Goal: Check status

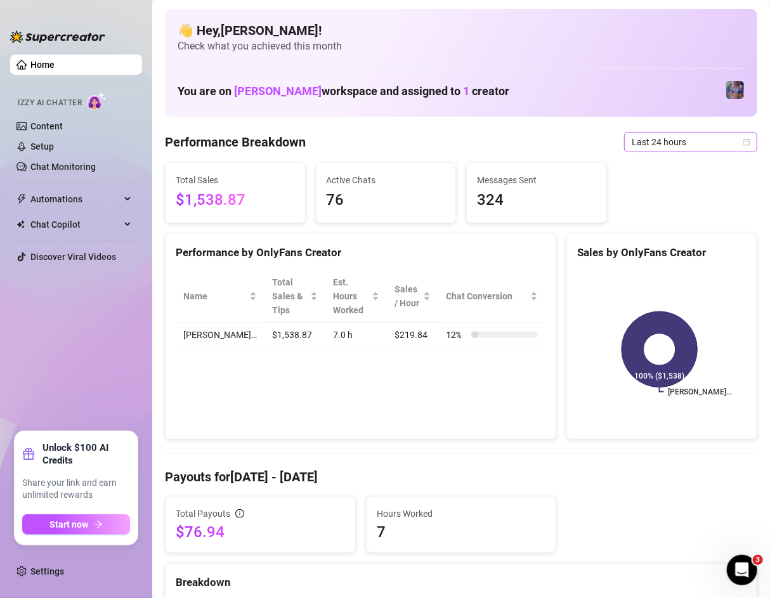
click at [658, 147] on span "Last 24 hours" at bounding box center [690, 142] width 118 height 19
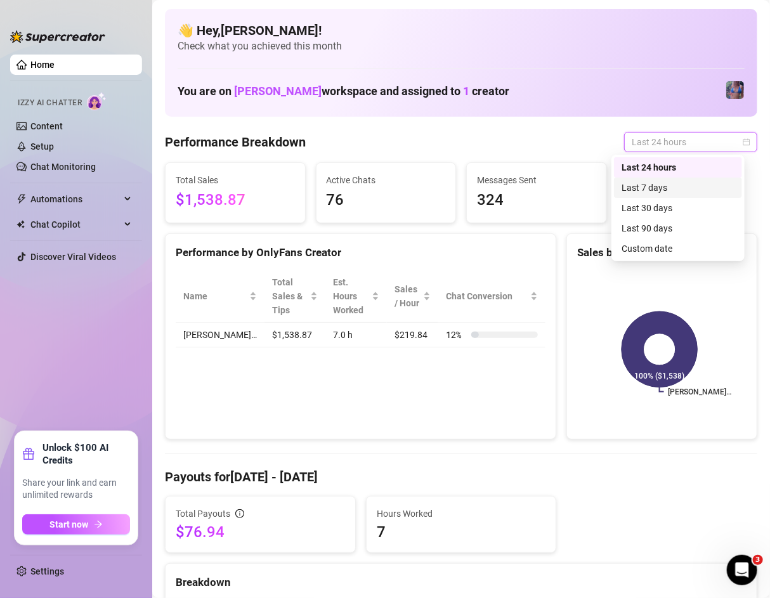
click at [661, 190] on div "Last 7 days" at bounding box center [677, 188] width 113 height 14
click at [672, 148] on span "Last 7 days" at bounding box center [690, 142] width 118 height 19
click at [672, 159] on div "Last 24 hours" at bounding box center [678, 167] width 128 height 20
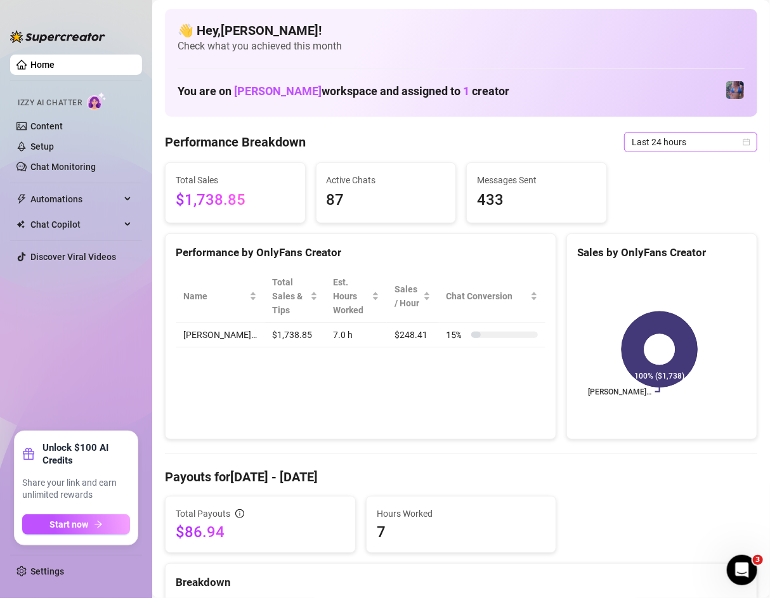
click at [677, 149] on span "Last 24 hours" at bounding box center [690, 142] width 118 height 19
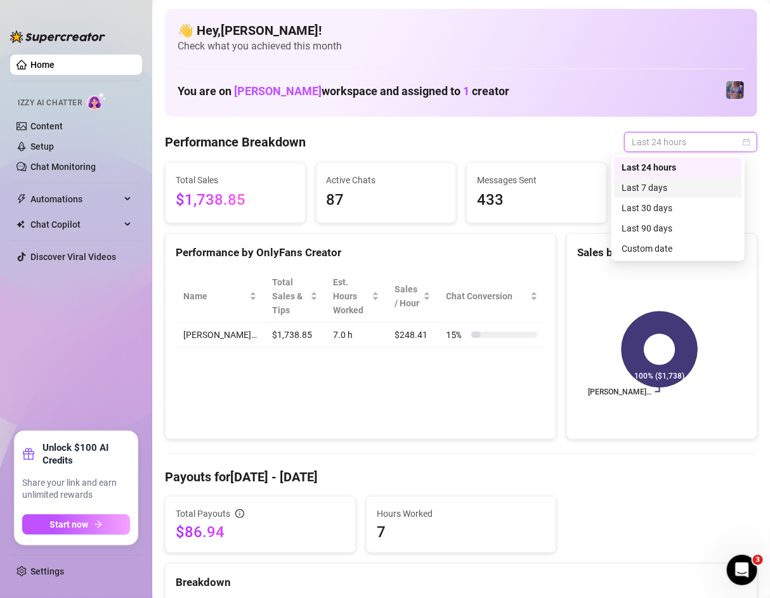
click at [678, 181] on div "Last 7 days" at bounding box center [677, 188] width 113 height 14
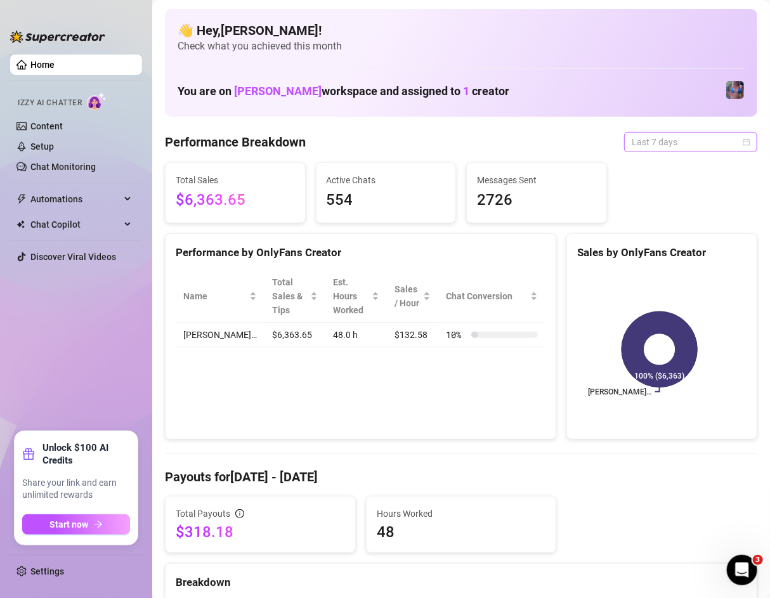
click at [693, 138] on span "Last 7 days" at bounding box center [690, 142] width 118 height 19
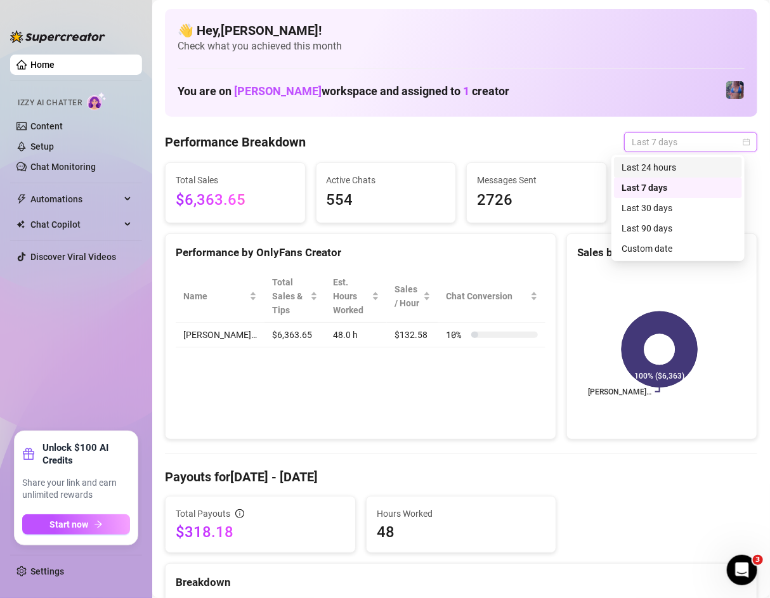
click at [691, 158] on div "Last 24 hours" at bounding box center [678, 167] width 128 height 20
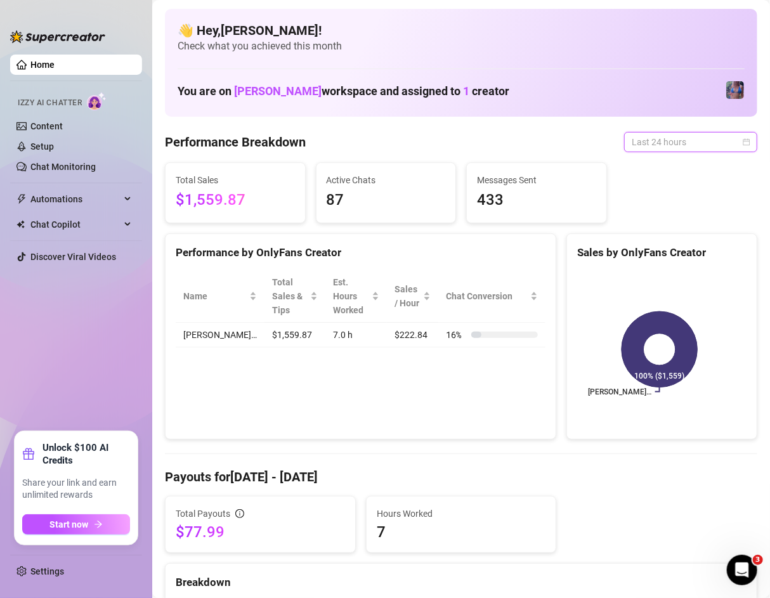
click at [679, 145] on span "Last 24 hours" at bounding box center [690, 142] width 118 height 19
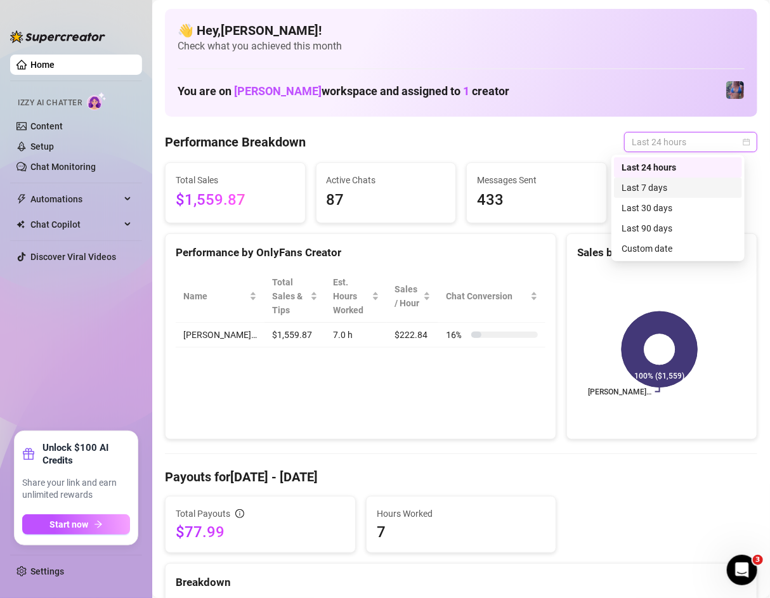
click at [687, 185] on div "Last 7 days" at bounding box center [677, 188] width 113 height 14
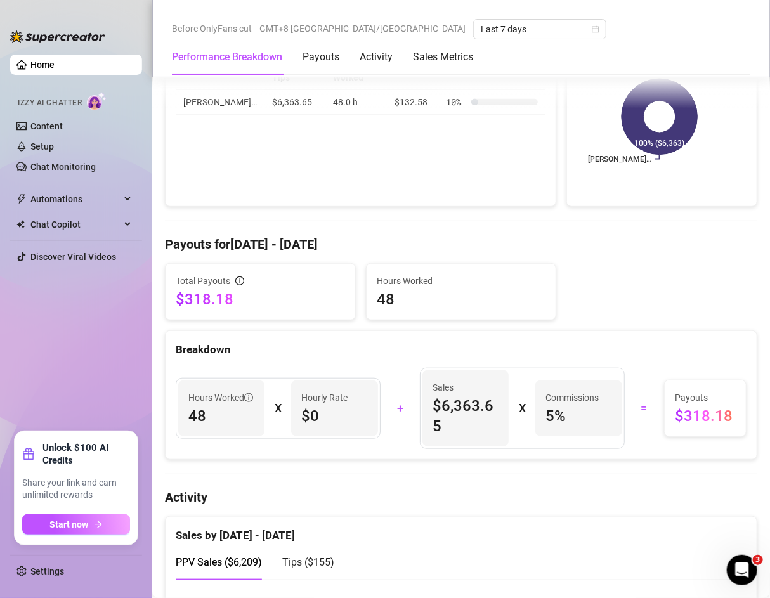
scroll to position [304, 0]
